Goal: Transaction & Acquisition: Purchase product/service

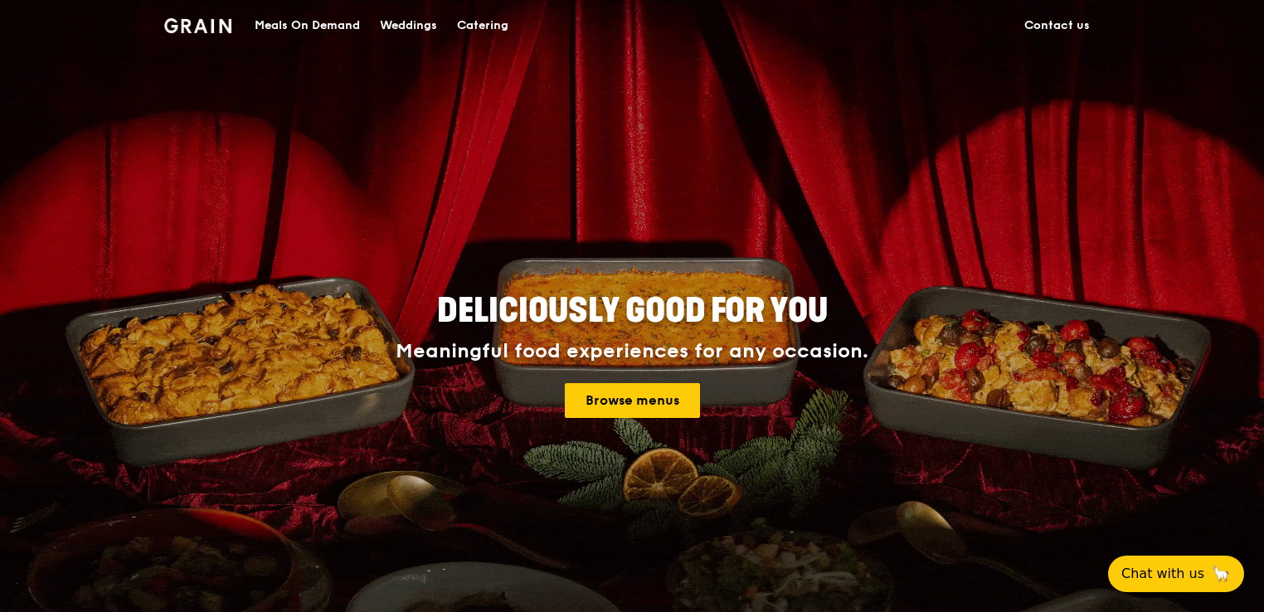
click at [1066, 27] on link "Contact us" at bounding box center [1057, 26] width 85 height 50
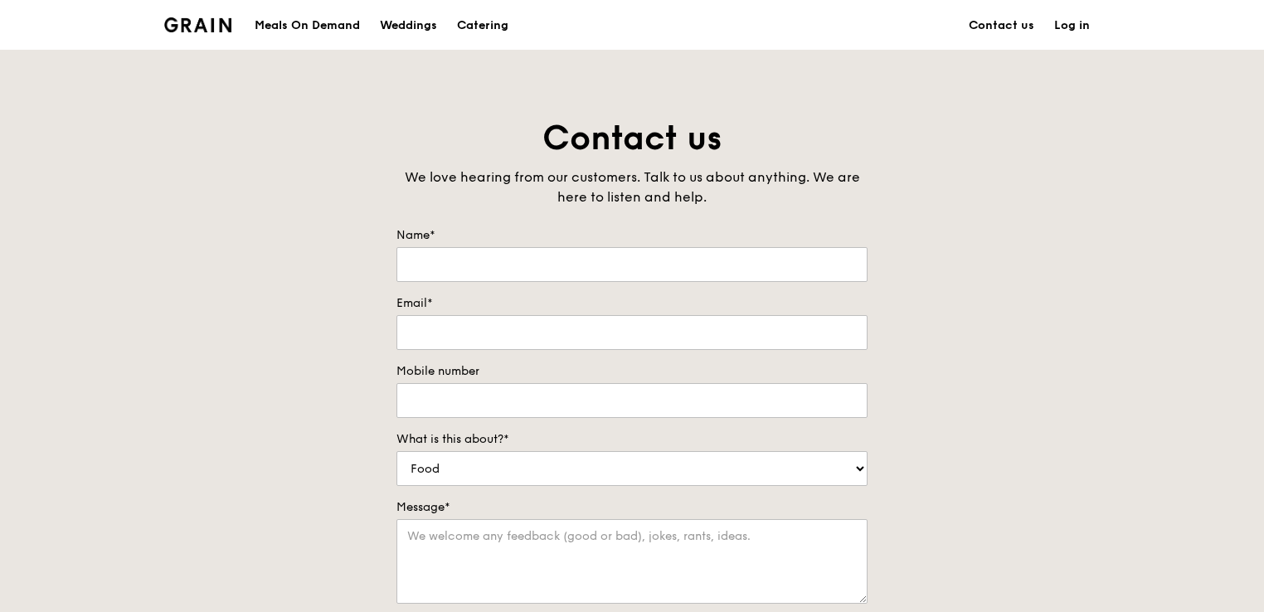
click at [1065, 22] on link "Log in" at bounding box center [1073, 26] width 56 height 50
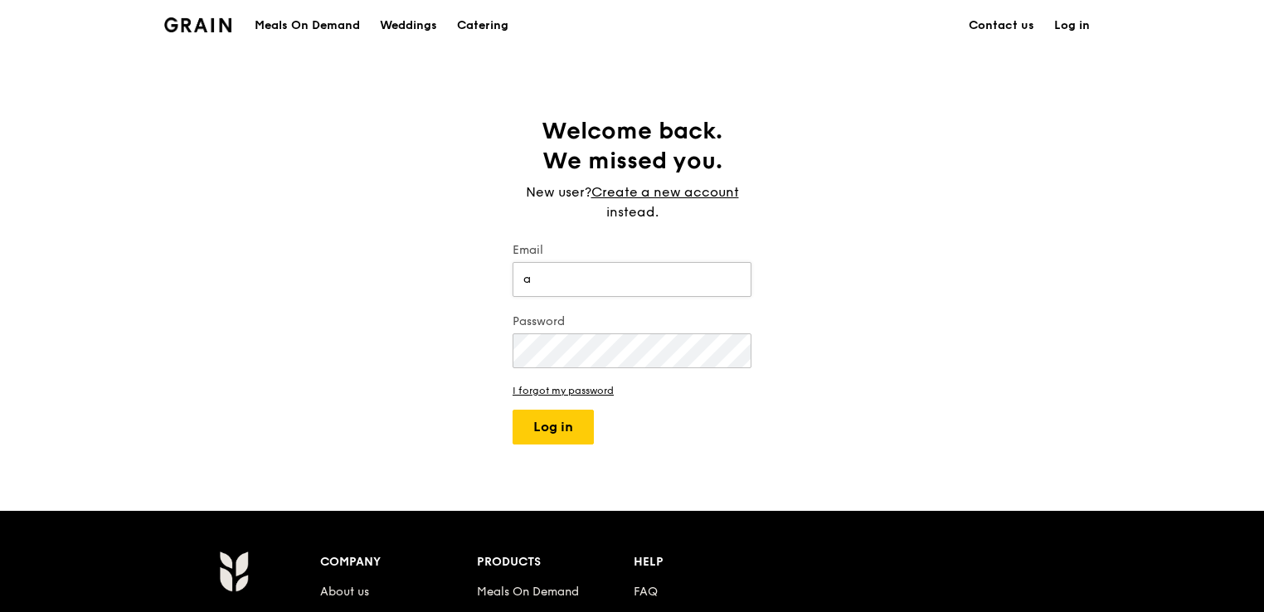
type input "[EMAIL_ADDRESS][DOMAIN_NAME]"
click at [597, 321] on label "Password" at bounding box center [632, 322] width 239 height 17
click at [513, 410] on button "Log in" at bounding box center [553, 427] width 81 height 35
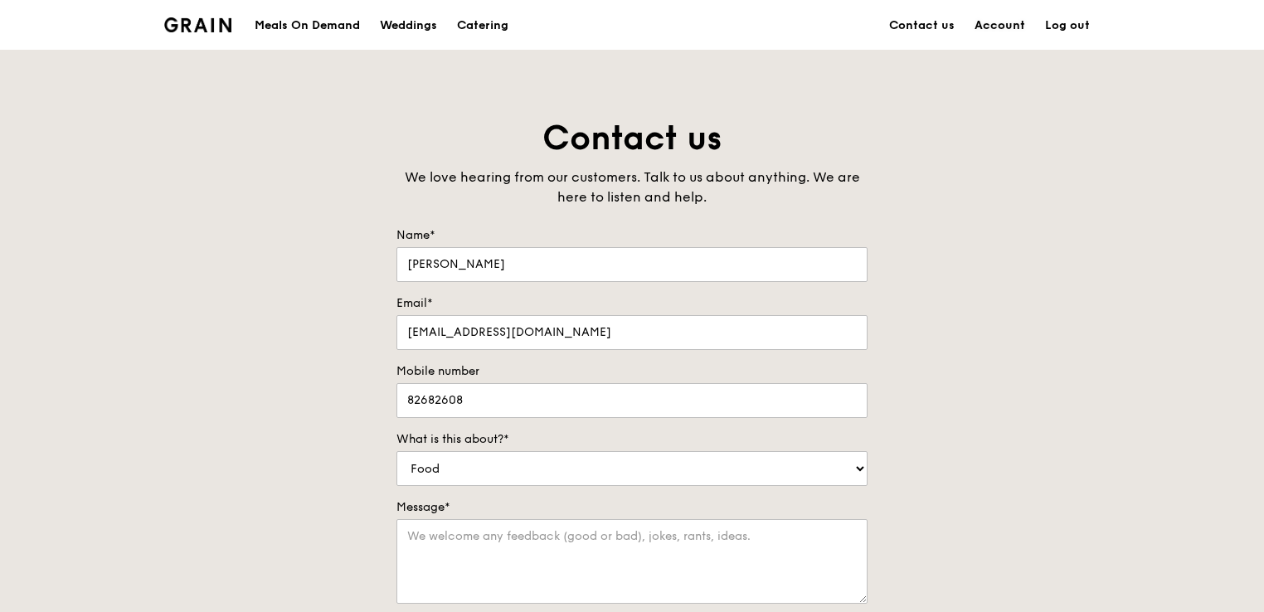
click at [992, 25] on link "Account" at bounding box center [1000, 26] width 71 height 50
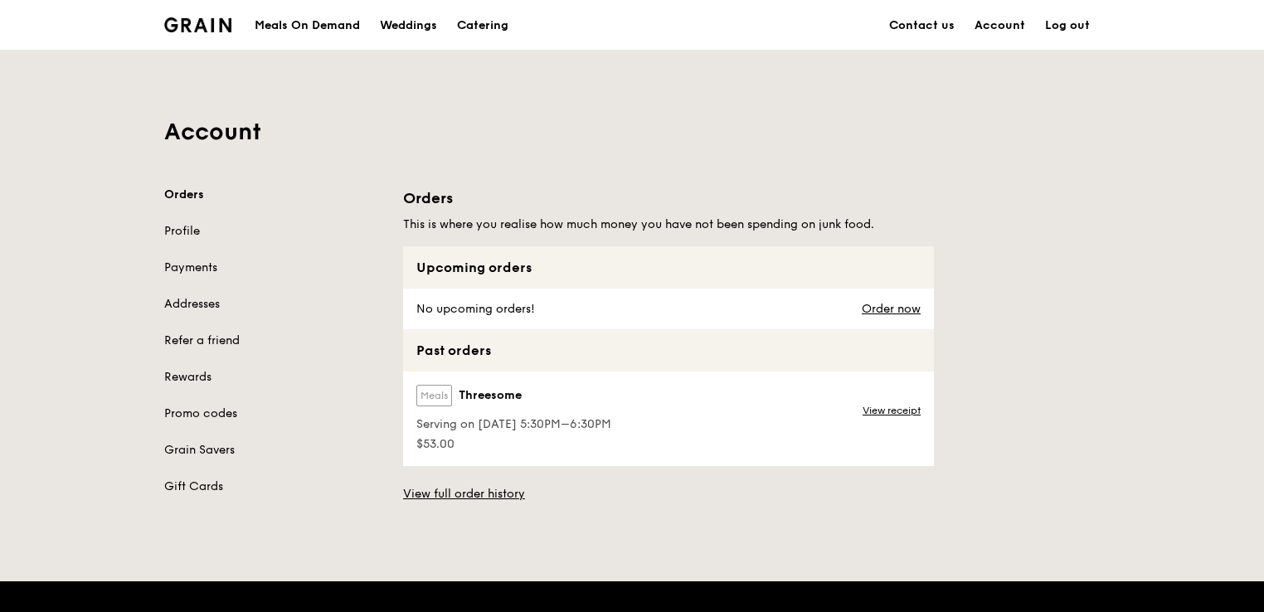
click at [326, 22] on div "Meals On Demand" at bounding box center [307, 26] width 105 height 50
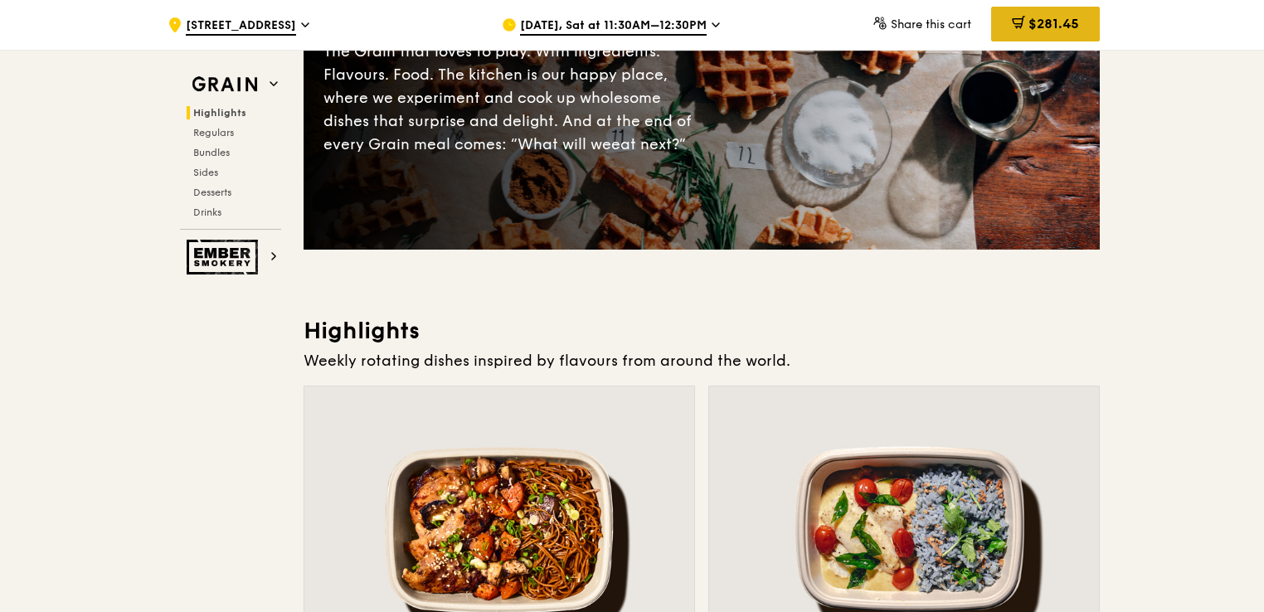
scroll to position [83, 0]
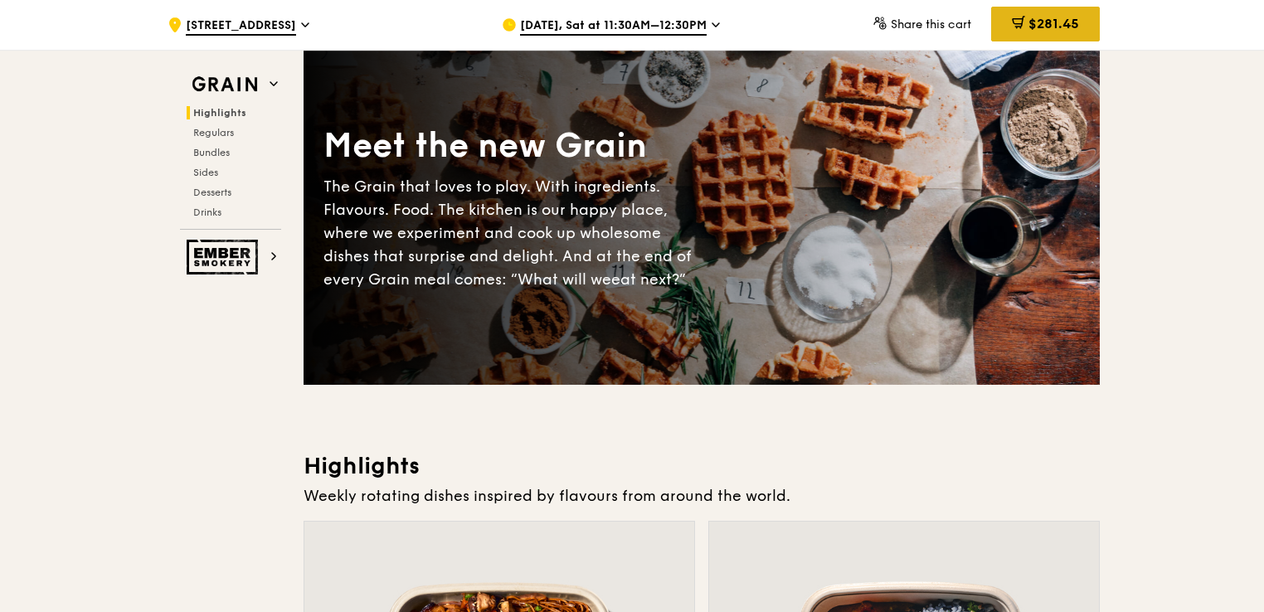
click at [1073, 22] on span "$281.45" at bounding box center [1054, 24] width 51 height 16
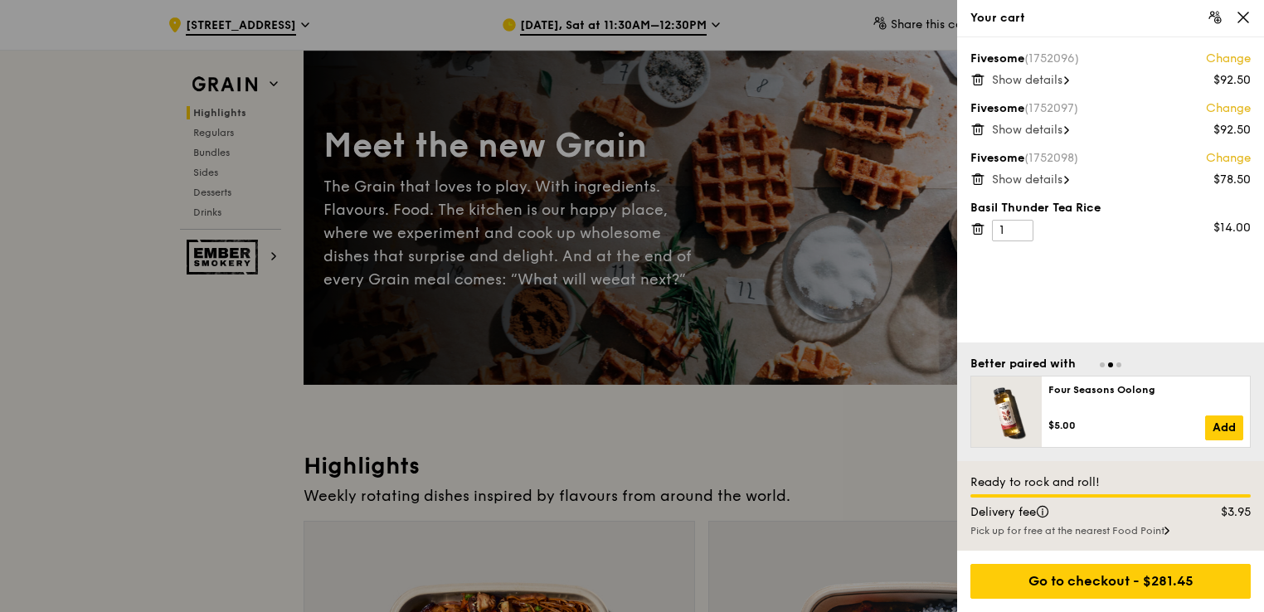
click at [1029, 84] on span "Show details" at bounding box center [1027, 80] width 71 height 14
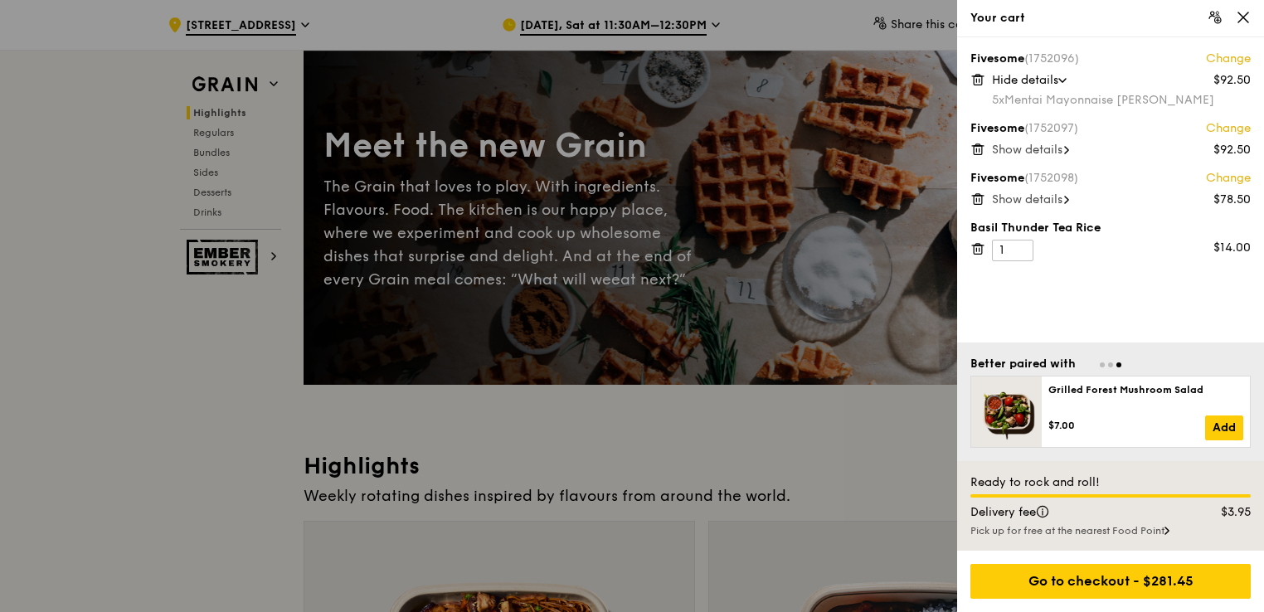
click at [1021, 153] on span "Show details" at bounding box center [1027, 150] width 71 height 14
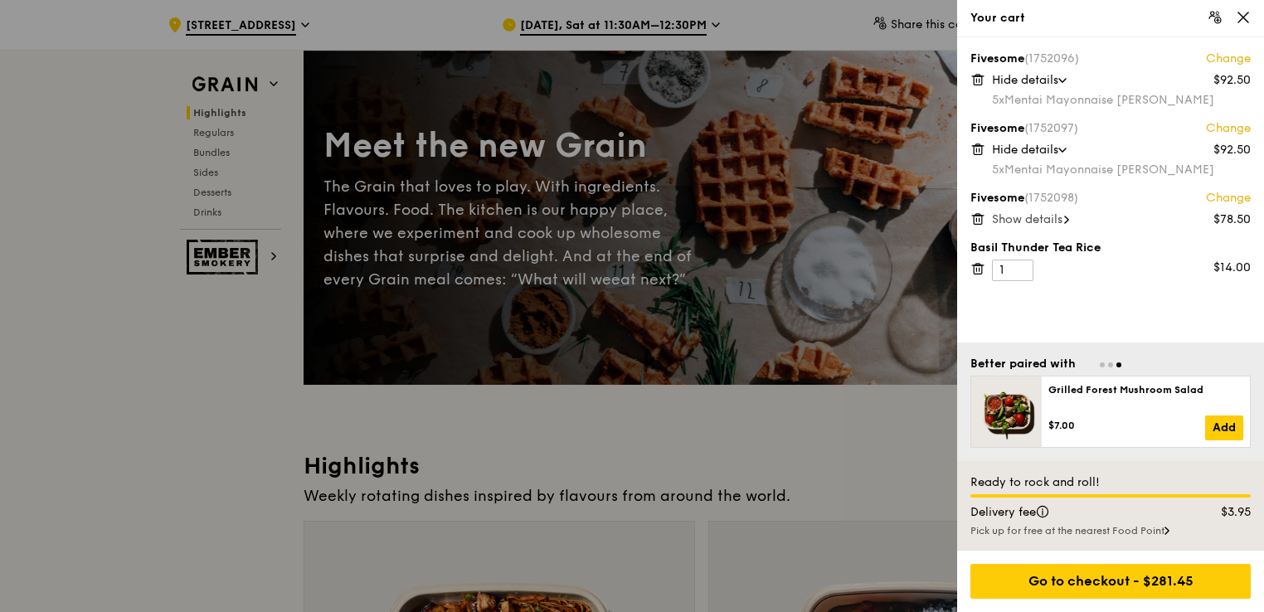
click at [1049, 222] on span "Show details" at bounding box center [1027, 219] width 71 height 14
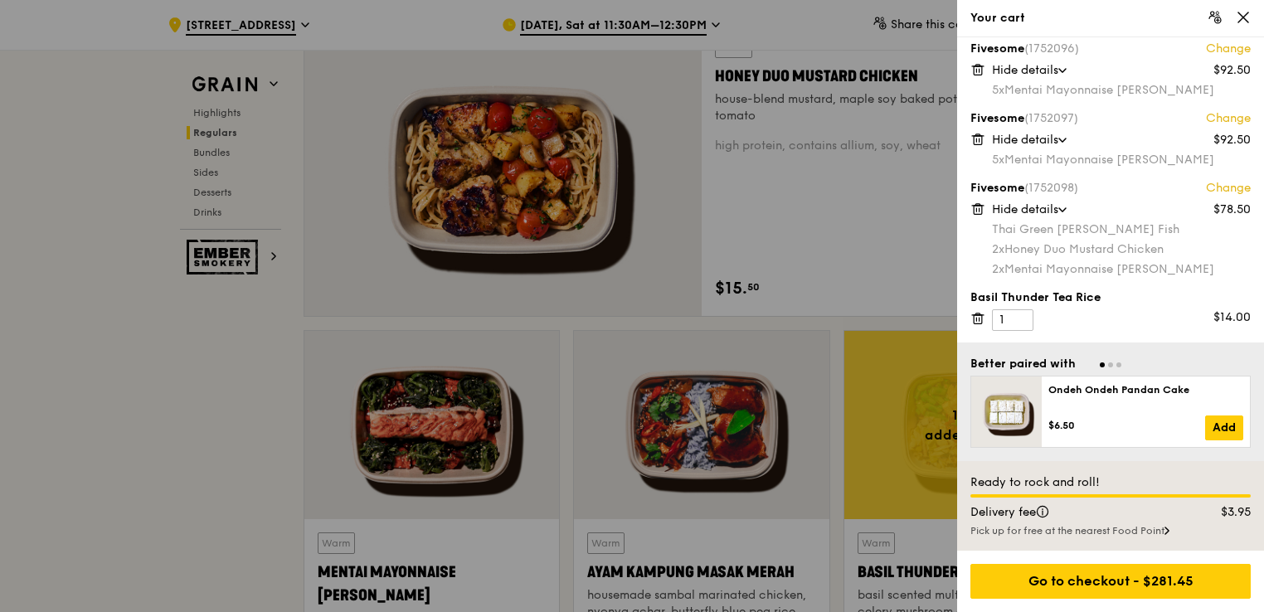
scroll to position [1825, 0]
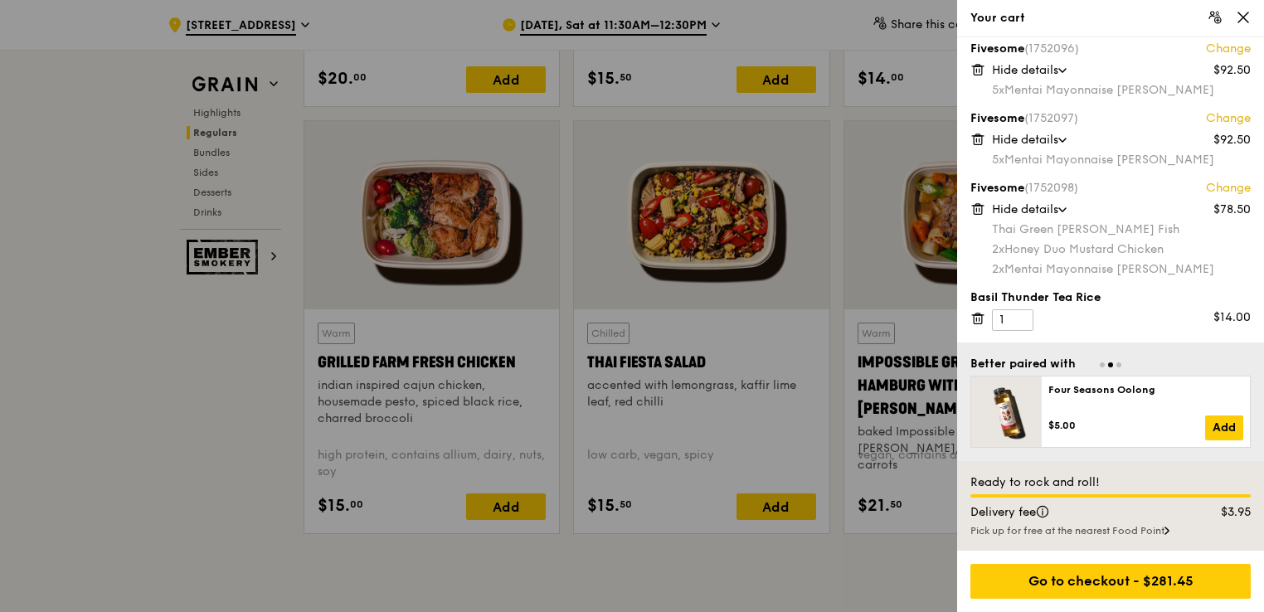
click at [880, 286] on div at bounding box center [632, 306] width 1264 height 612
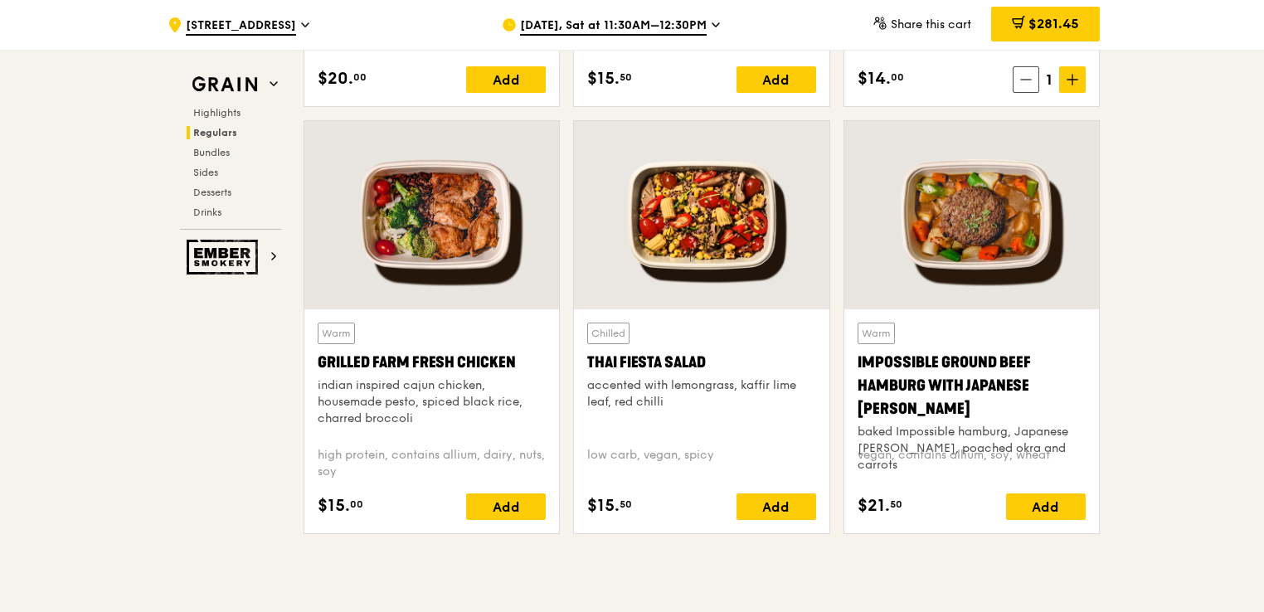
click at [1035, 501] on div "Add" at bounding box center [1046, 507] width 80 height 27
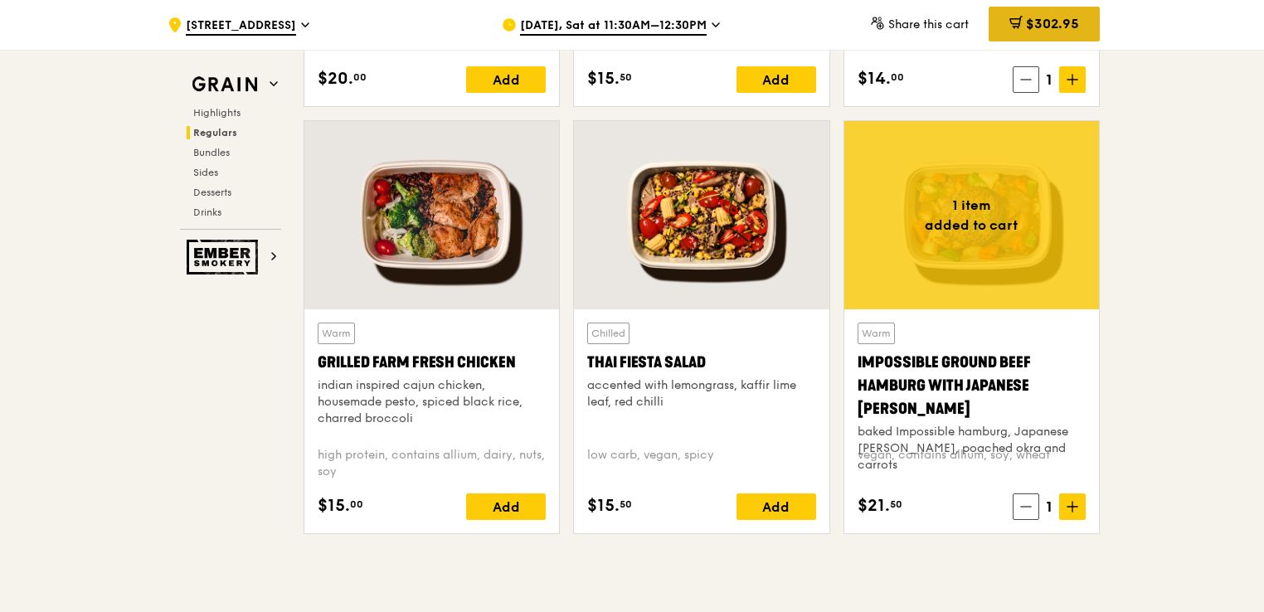
click at [1039, 32] on span "$302.95" at bounding box center [1052, 24] width 53 height 16
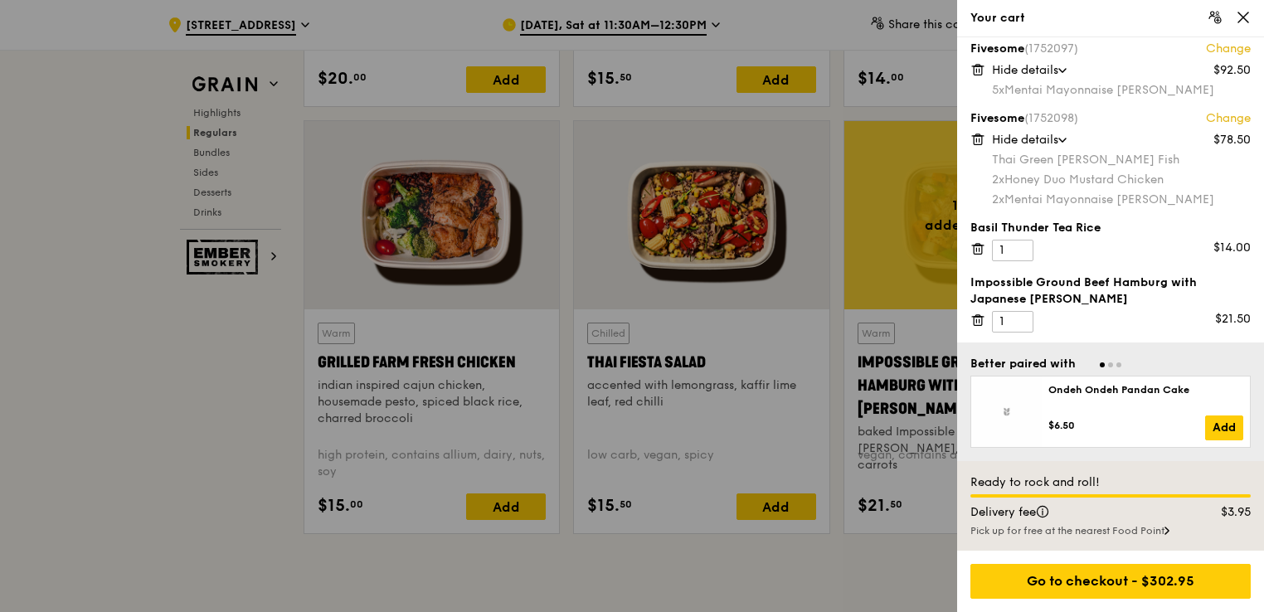
scroll to position [80, 0]
click at [716, 544] on div at bounding box center [632, 306] width 1264 height 612
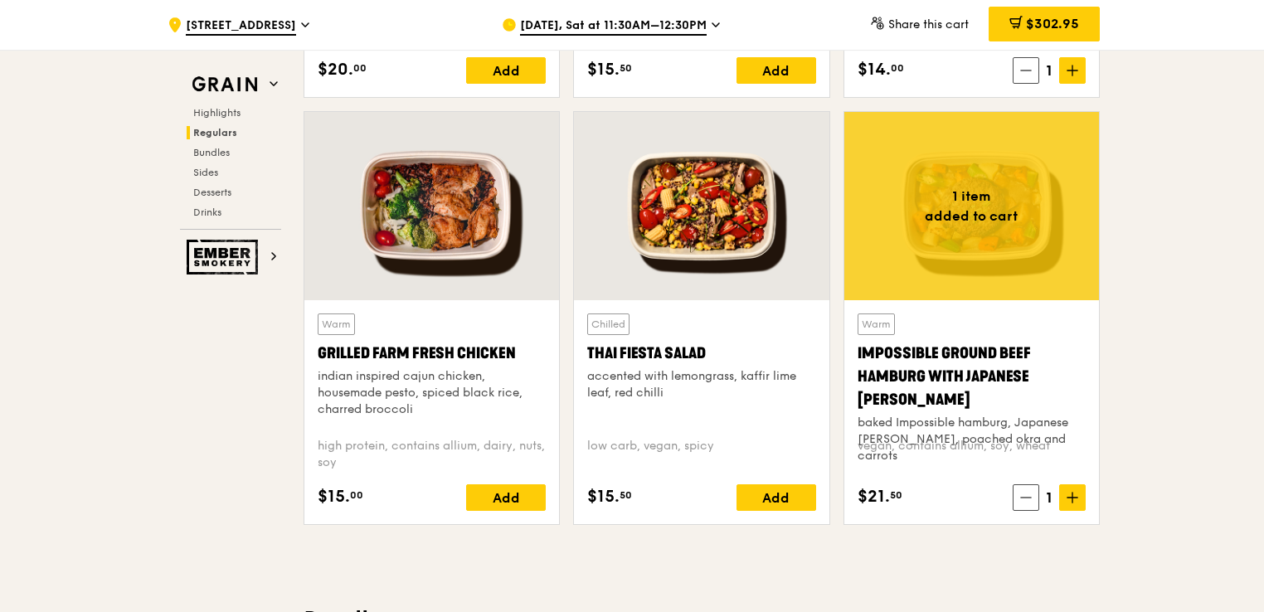
scroll to position [1576, 0]
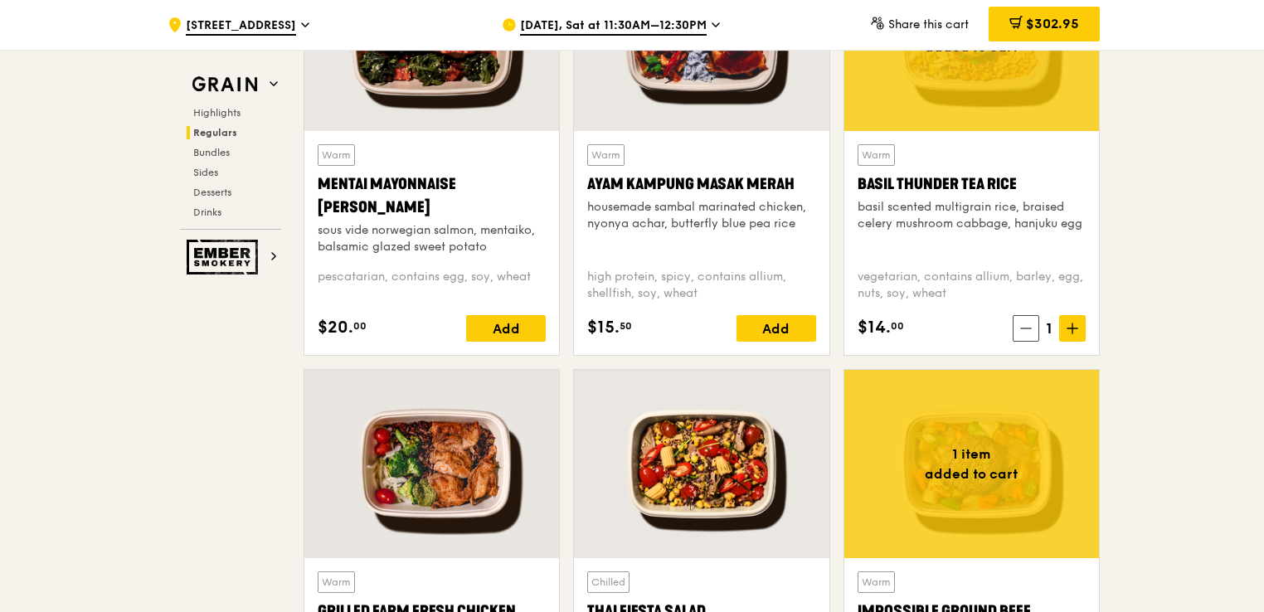
click at [1044, 18] on span "$302.95" at bounding box center [1052, 24] width 53 height 16
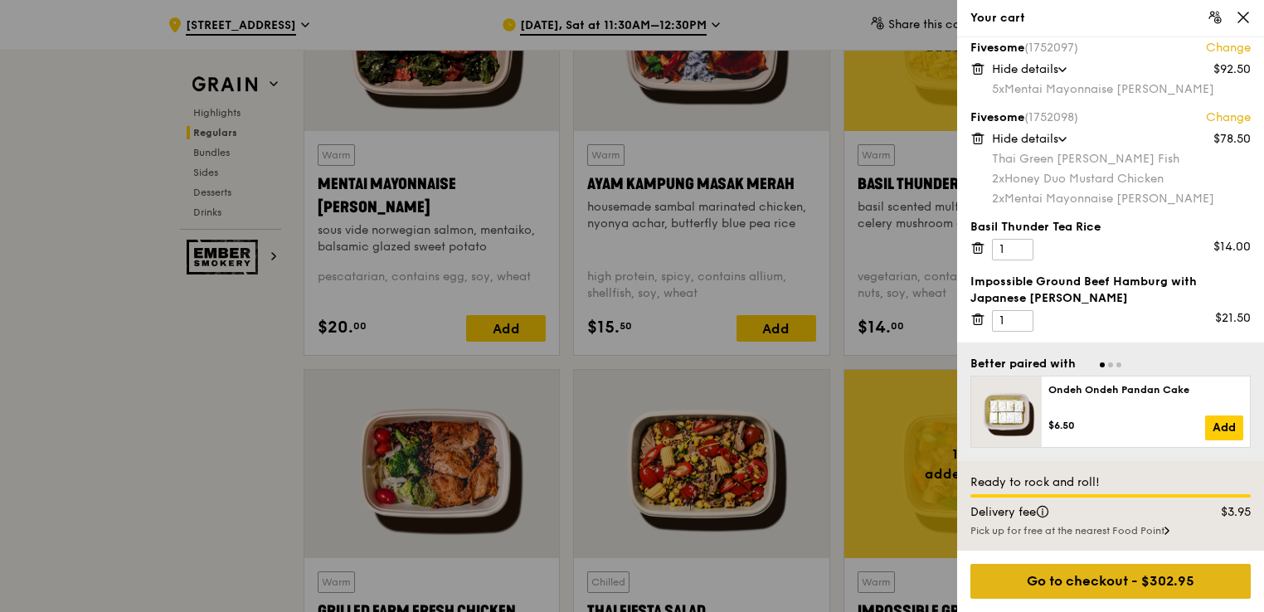
click at [1084, 579] on div "Go to checkout - $302.95" at bounding box center [1111, 581] width 280 height 35
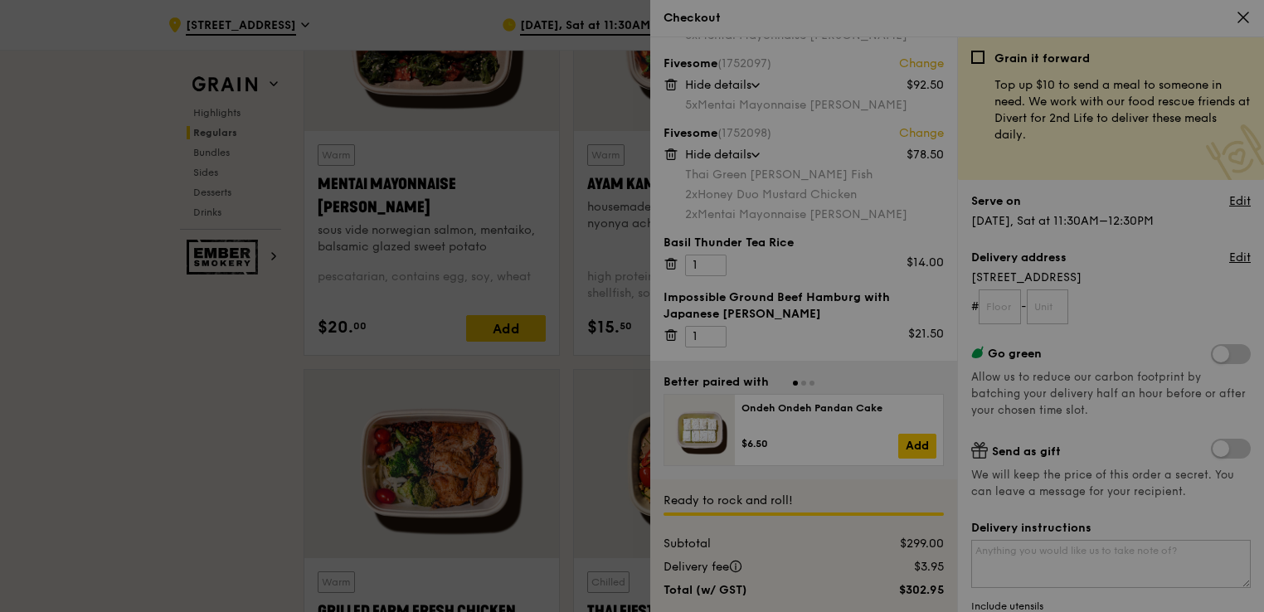
scroll to position [63, 0]
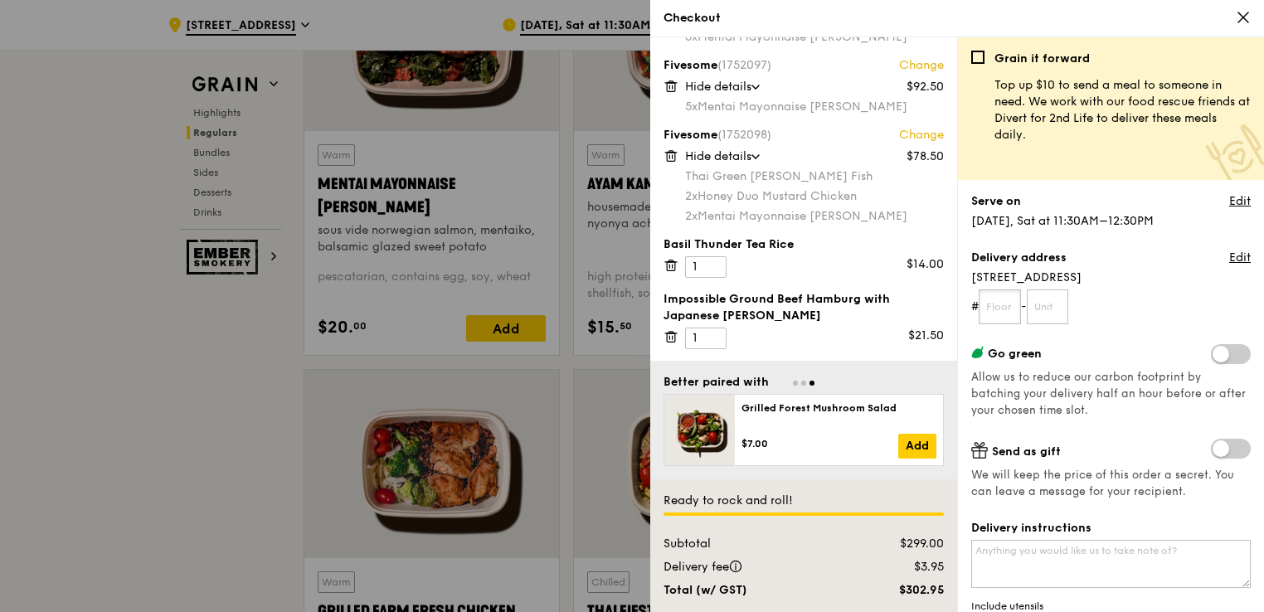
click at [999, 306] on input "text" at bounding box center [1000, 307] width 42 height 35
type input "02"
click at [1204, 290] on form "# 02 -" at bounding box center [1112, 307] width 280 height 35
click at [1066, 307] on input "text" at bounding box center [1048, 307] width 42 height 35
click at [1012, 311] on input "02" at bounding box center [1000, 307] width 42 height 35
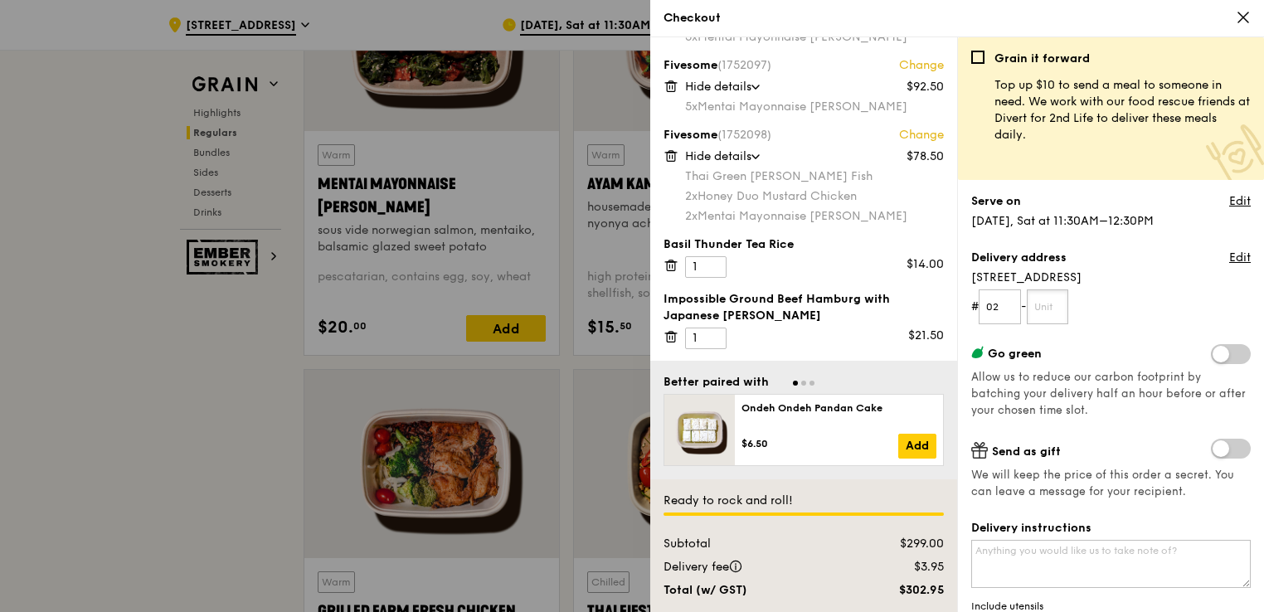
click at [1042, 311] on input "text" at bounding box center [1048, 307] width 42 height 35
click at [1104, 299] on form "# 02 -" at bounding box center [1112, 307] width 280 height 35
click at [1061, 554] on textarea "Delivery instructions" at bounding box center [1112, 564] width 280 height 48
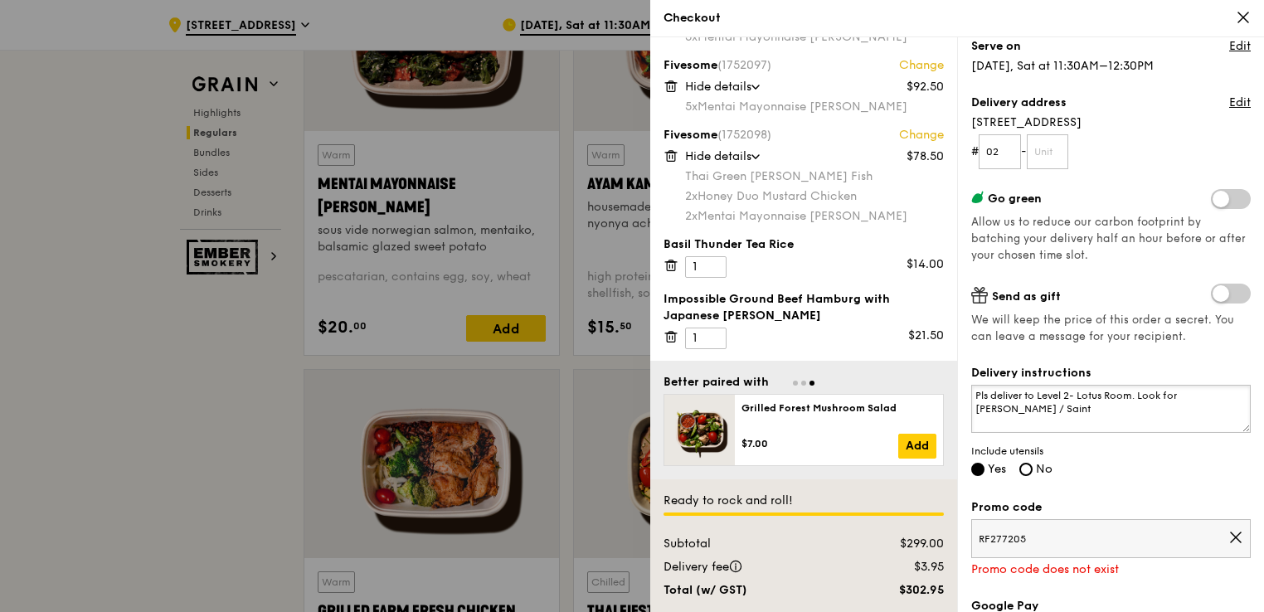
scroll to position [166, 0]
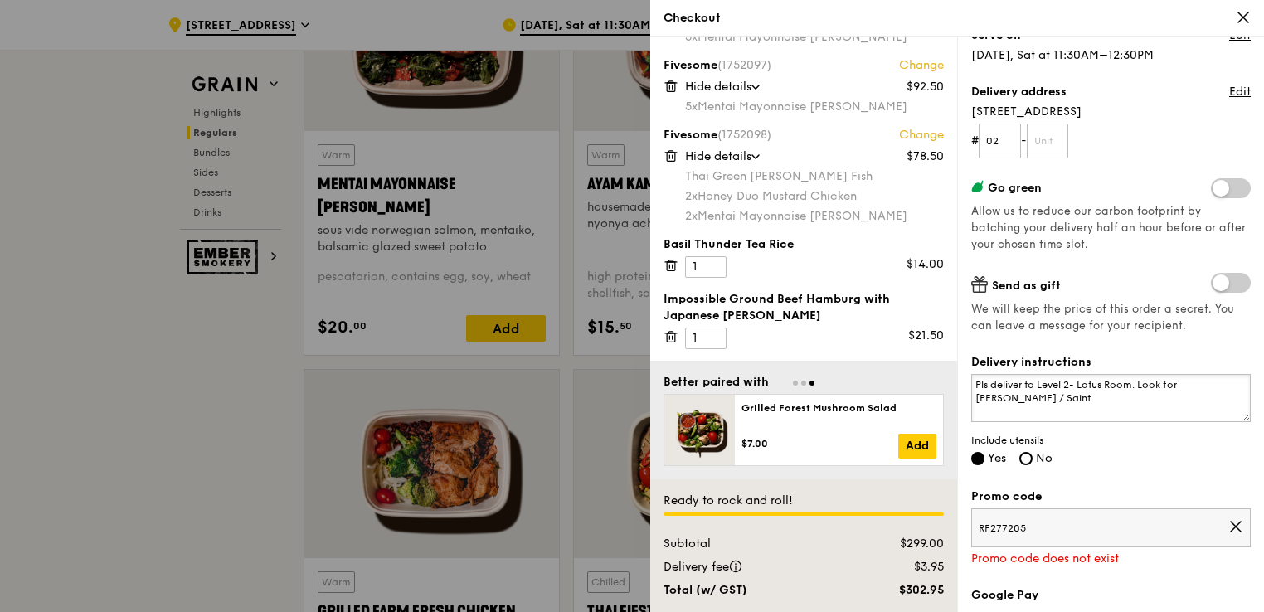
type textarea "Pls deliver to Level 2- Lotus Room. Look for [PERSON_NAME] / Saint"
click at [1231, 529] on icon at bounding box center [1236, 527] width 10 height 10
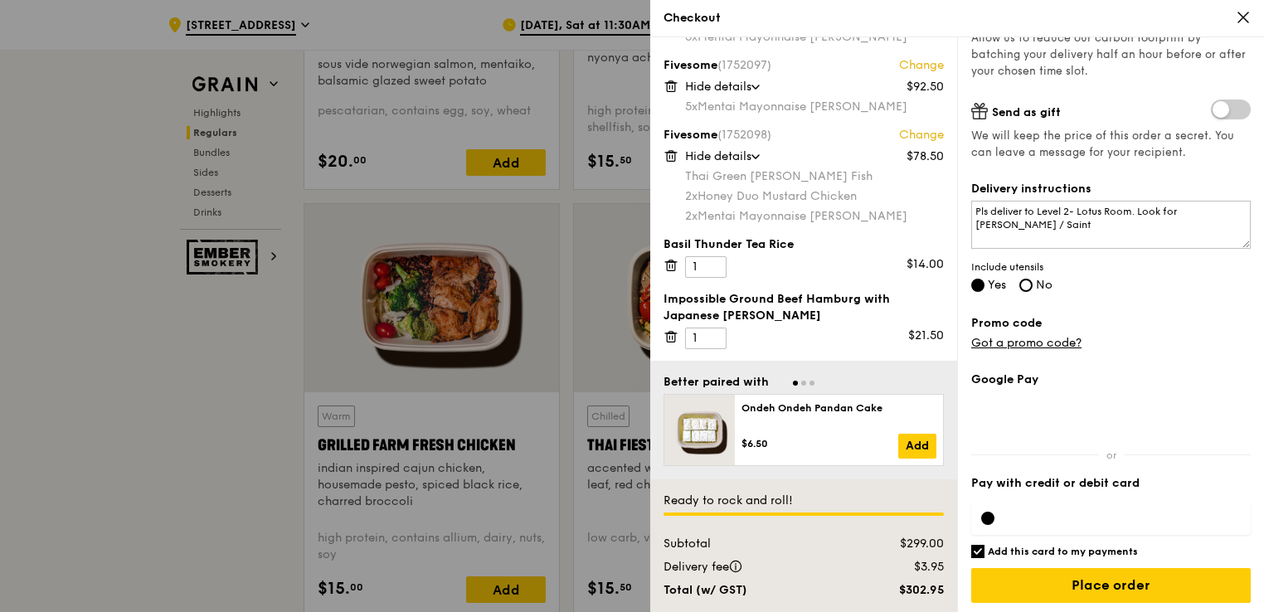
scroll to position [342, 0]
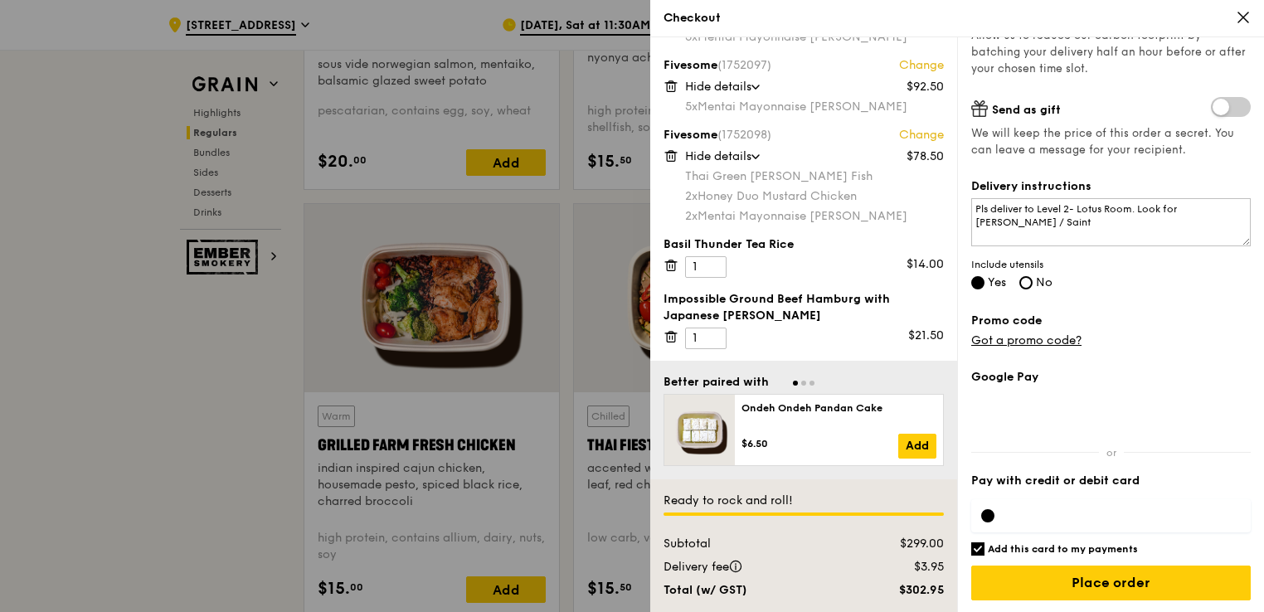
click at [982, 555] on div "Google Pay Pay with credit or debit card Add this card to my payments Ready to …" at bounding box center [1112, 491] width 280 height 245
click at [978, 551] on input "Add this card to my payments" at bounding box center [978, 549] width 13 height 13
checkbox input "false"
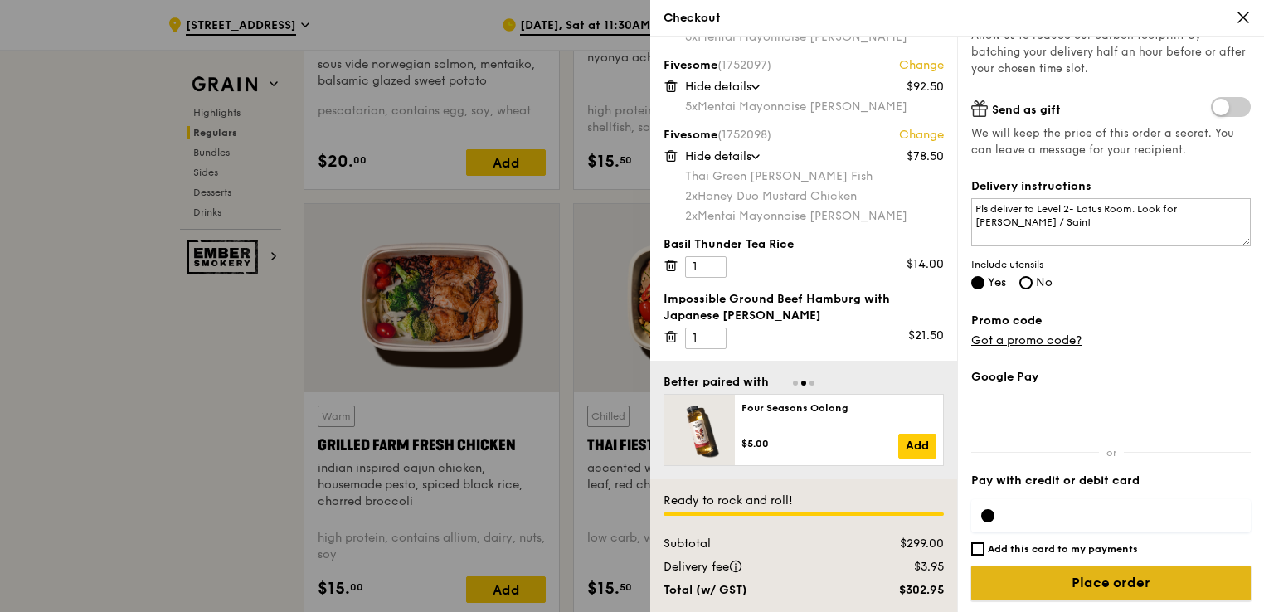
click at [1006, 575] on input "Place order" at bounding box center [1112, 583] width 280 height 35
click at [1048, 587] on input "Place order" at bounding box center [1112, 583] width 280 height 35
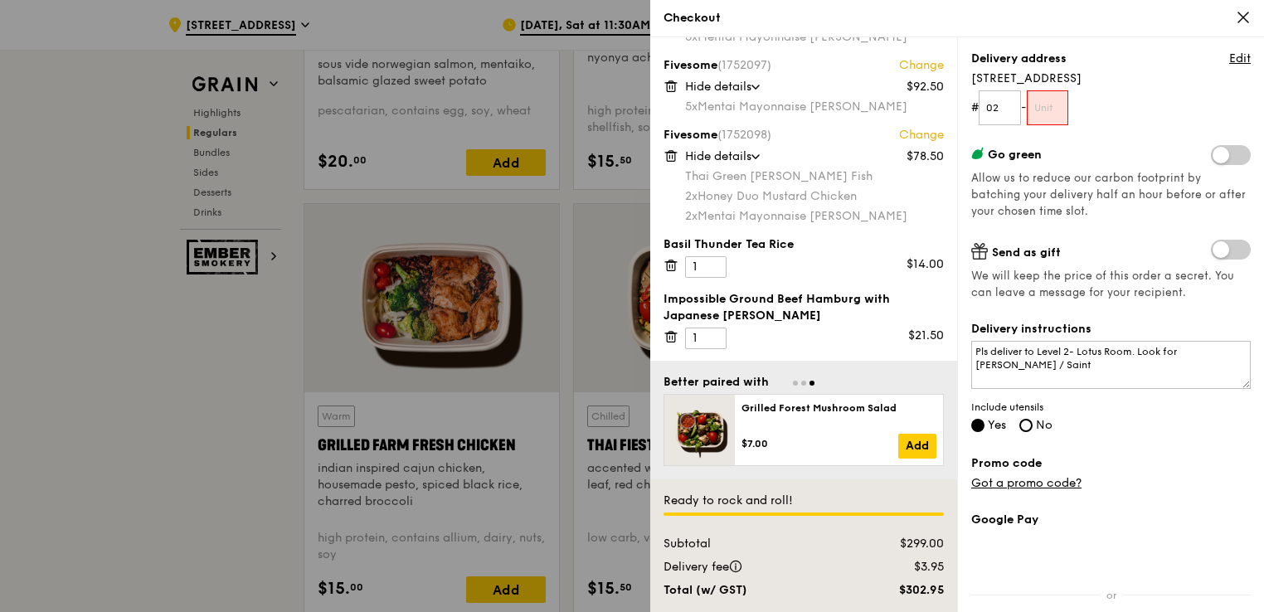
scroll to position [80, 0]
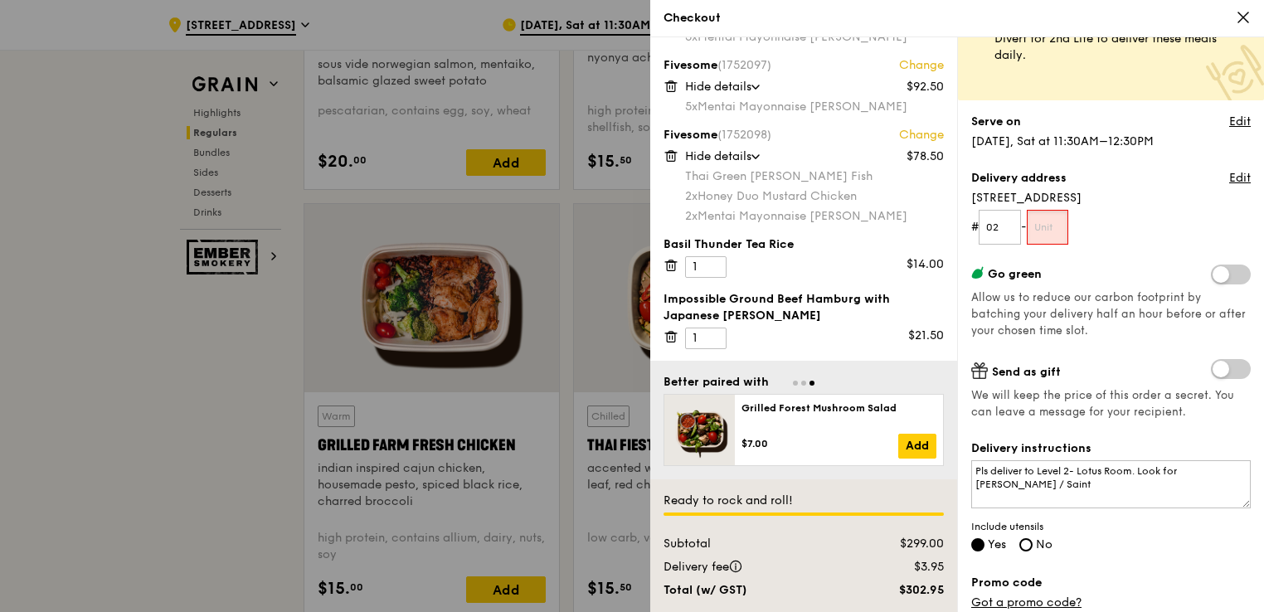
click at [1054, 235] on input "text" at bounding box center [1048, 227] width 42 height 35
click at [994, 223] on input "02" at bounding box center [1000, 227] width 42 height 35
click at [1009, 229] on input "02" at bounding box center [1000, 227] width 42 height 35
type input "0"
click at [1128, 226] on form "# -" at bounding box center [1112, 227] width 280 height 35
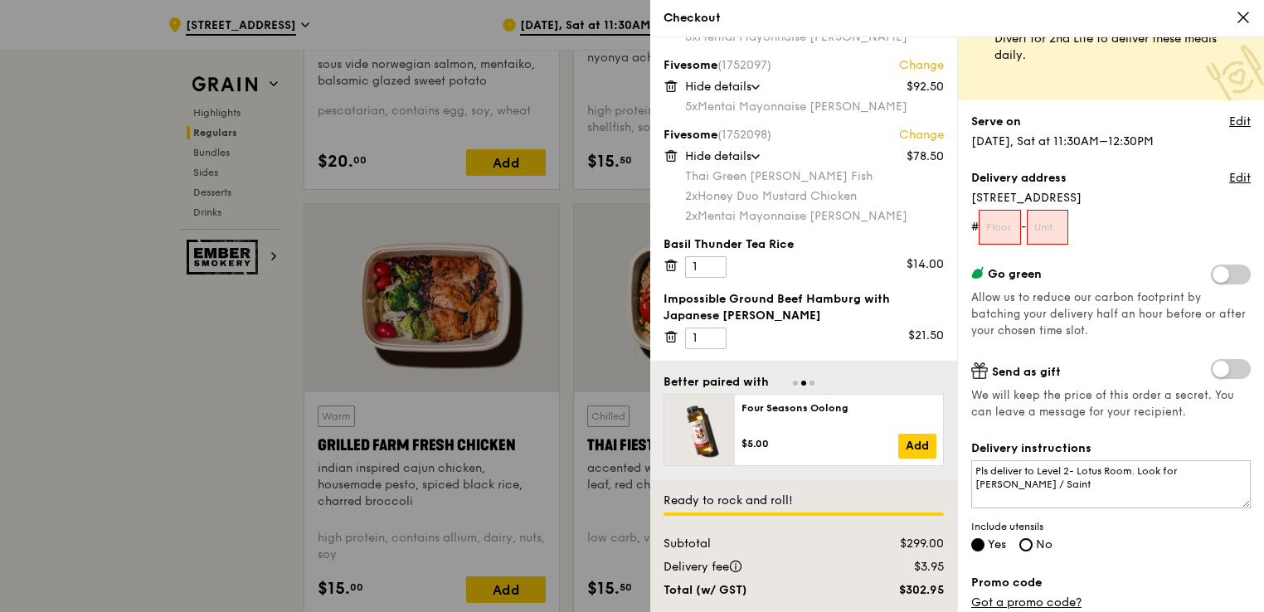
scroll to position [342, 0]
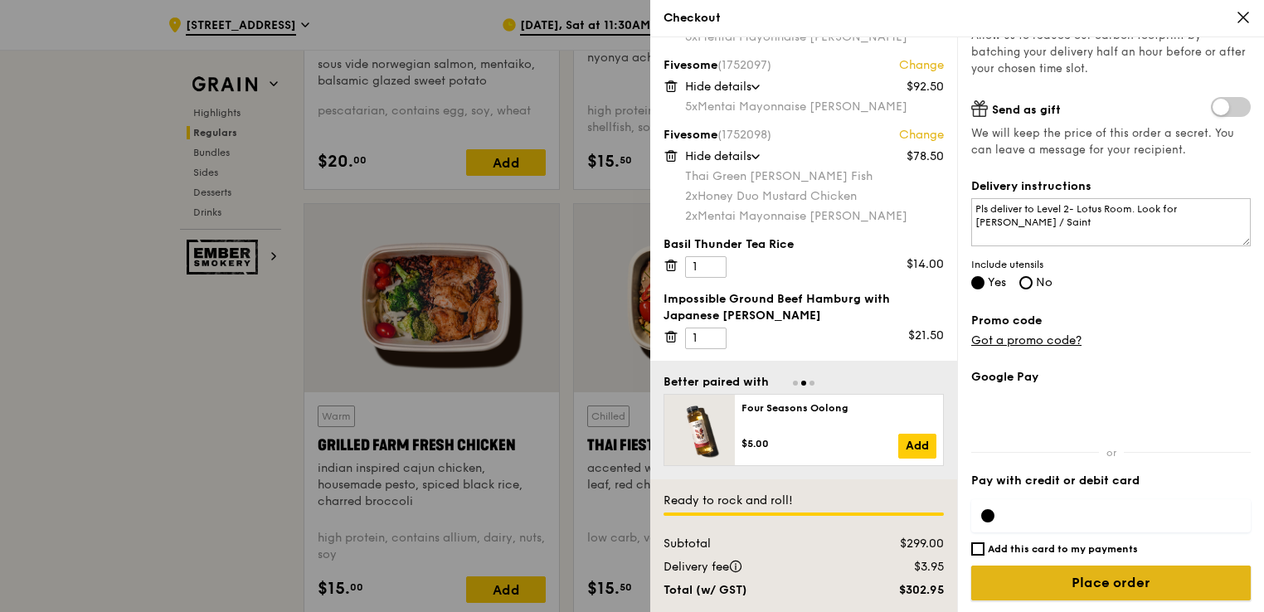
click at [1118, 586] on input "Place order" at bounding box center [1112, 583] width 280 height 35
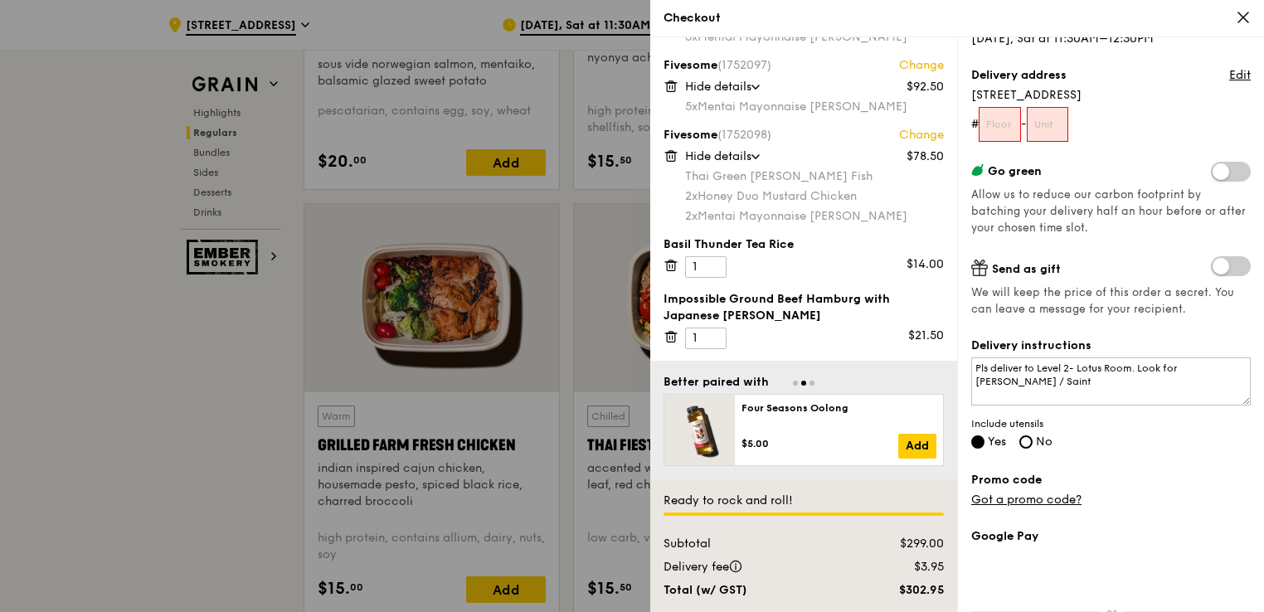
scroll to position [80, 0]
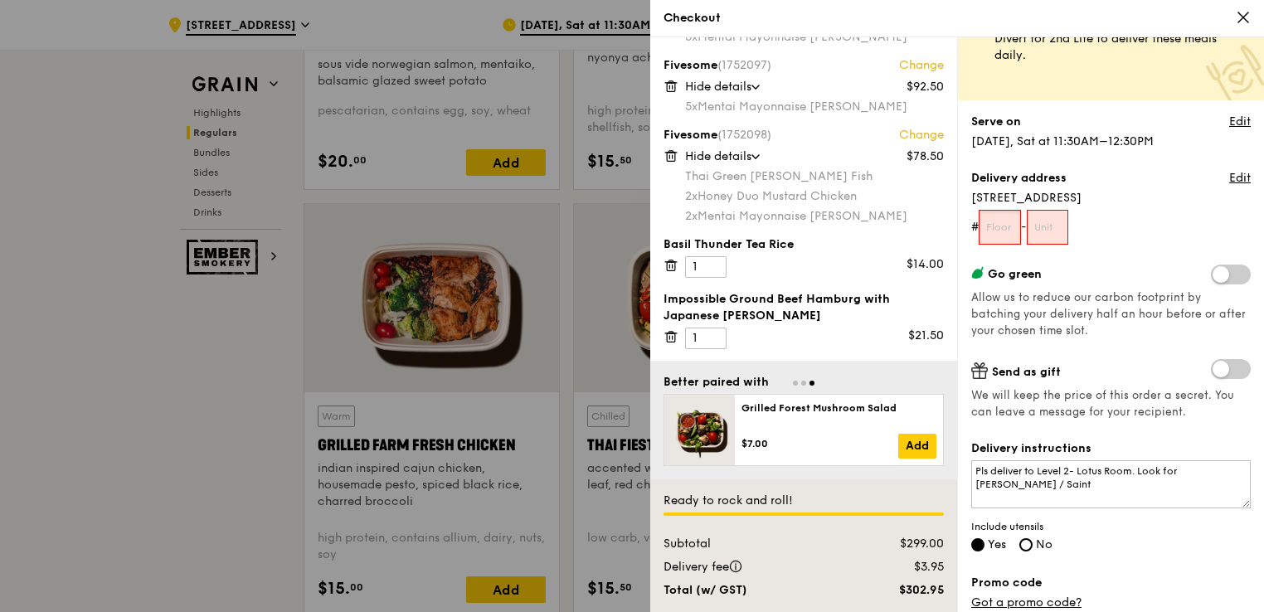
click at [1006, 219] on input "text" at bounding box center [1000, 227] width 42 height 35
type input "02"
click at [1156, 260] on div "Grain it forward Top up $10 to send a meal to someone in need. We work with our…" at bounding box center [1112, 252] width 280 height 562
click at [1062, 233] on input "text" at bounding box center [1048, 227] width 42 height 35
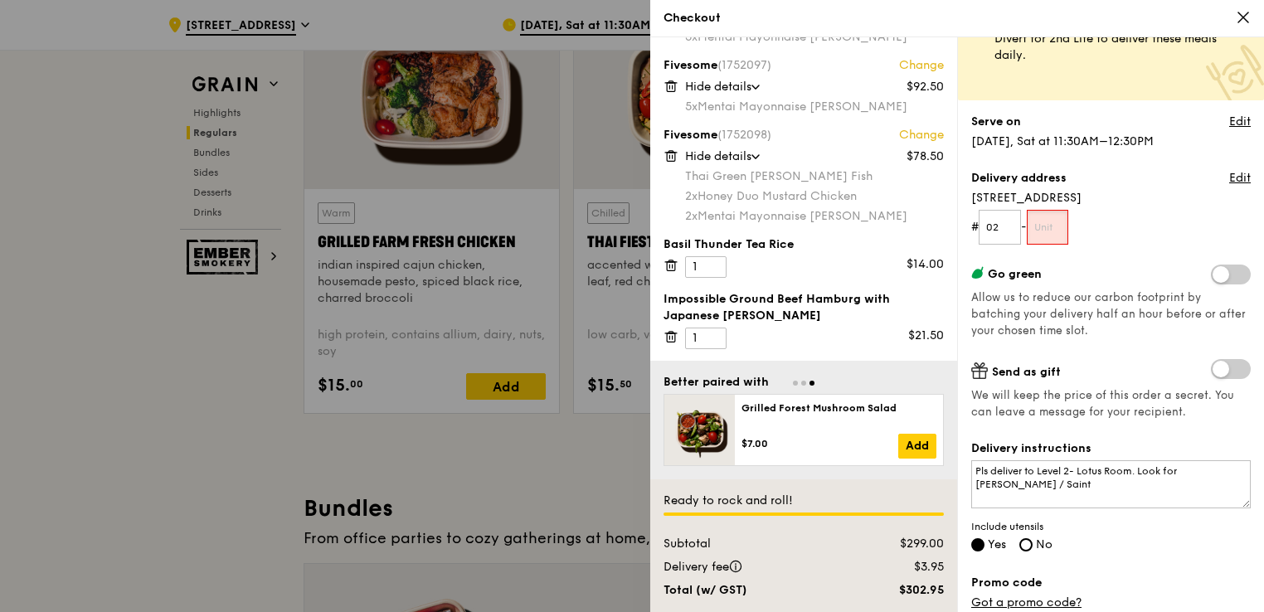
scroll to position [2074, 0]
